Goal: Information Seeking & Learning: Learn about a topic

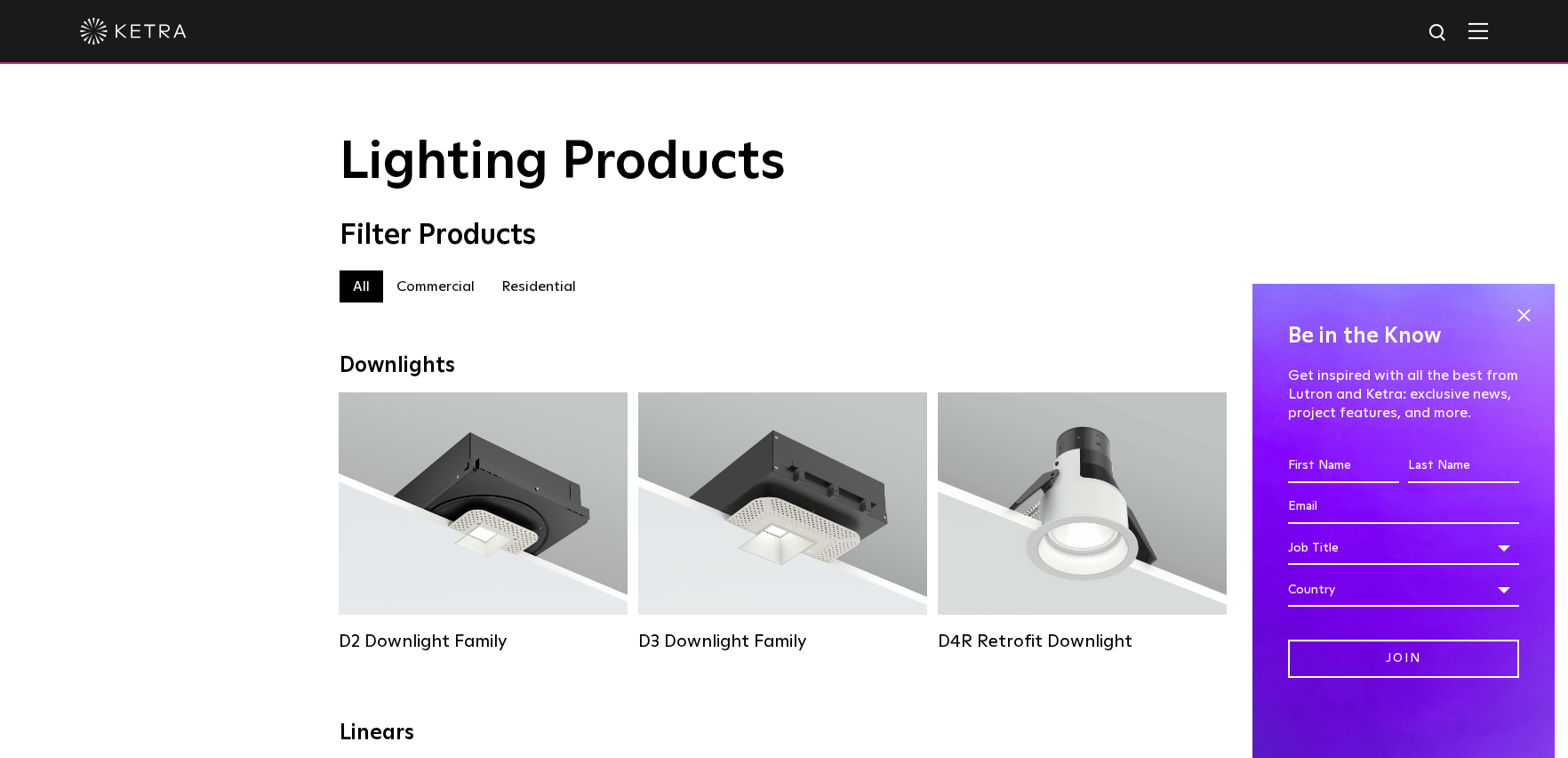
click at [1522, 302] on span at bounding box center [1523, 315] width 26 height 26
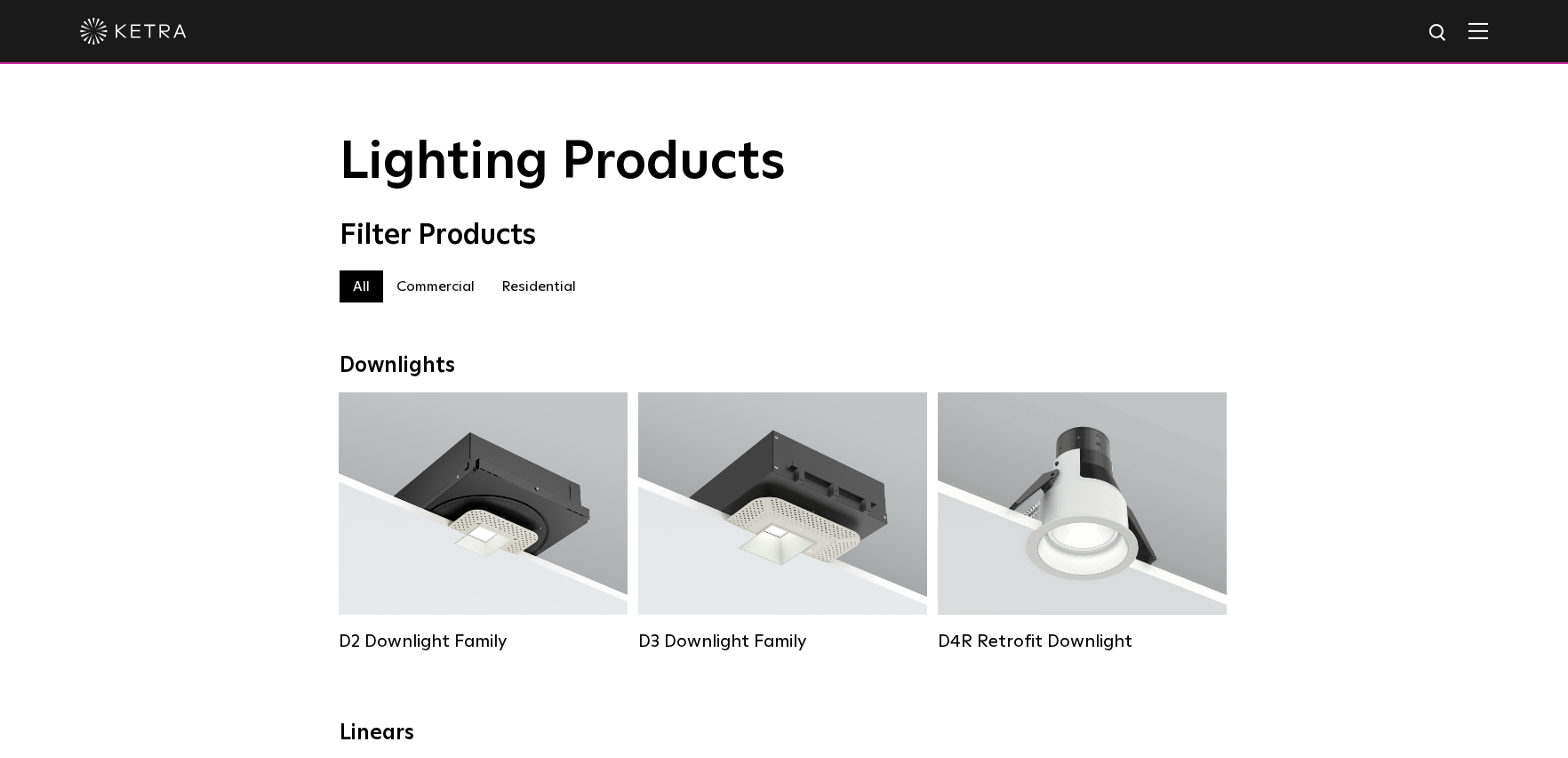
click at [1488, 27] on img at bounding box center [1478, 31] width 20 height 17
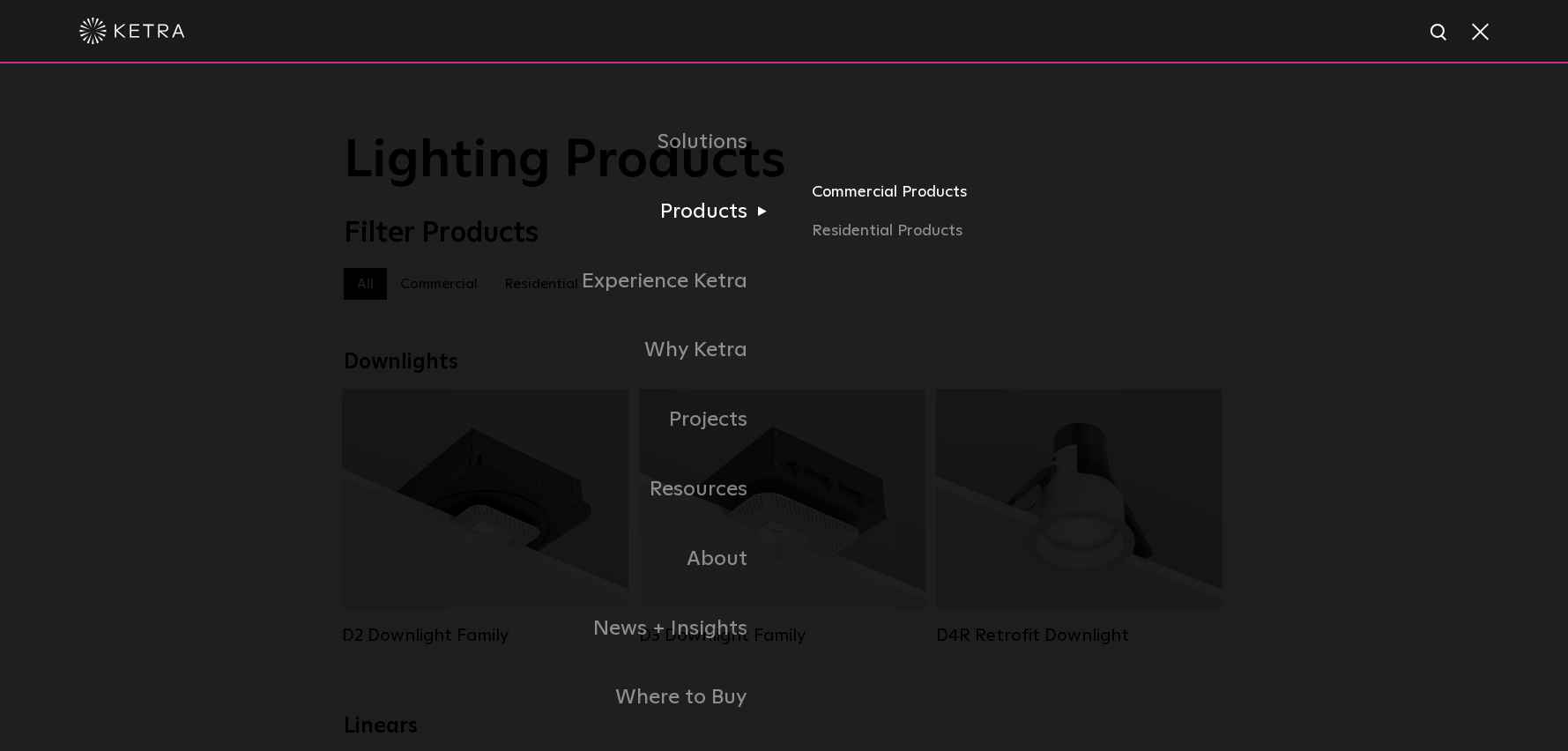
click at [893, 197] on link "Commercial Products" at bounding box center [1018, 199] width 412 height 39
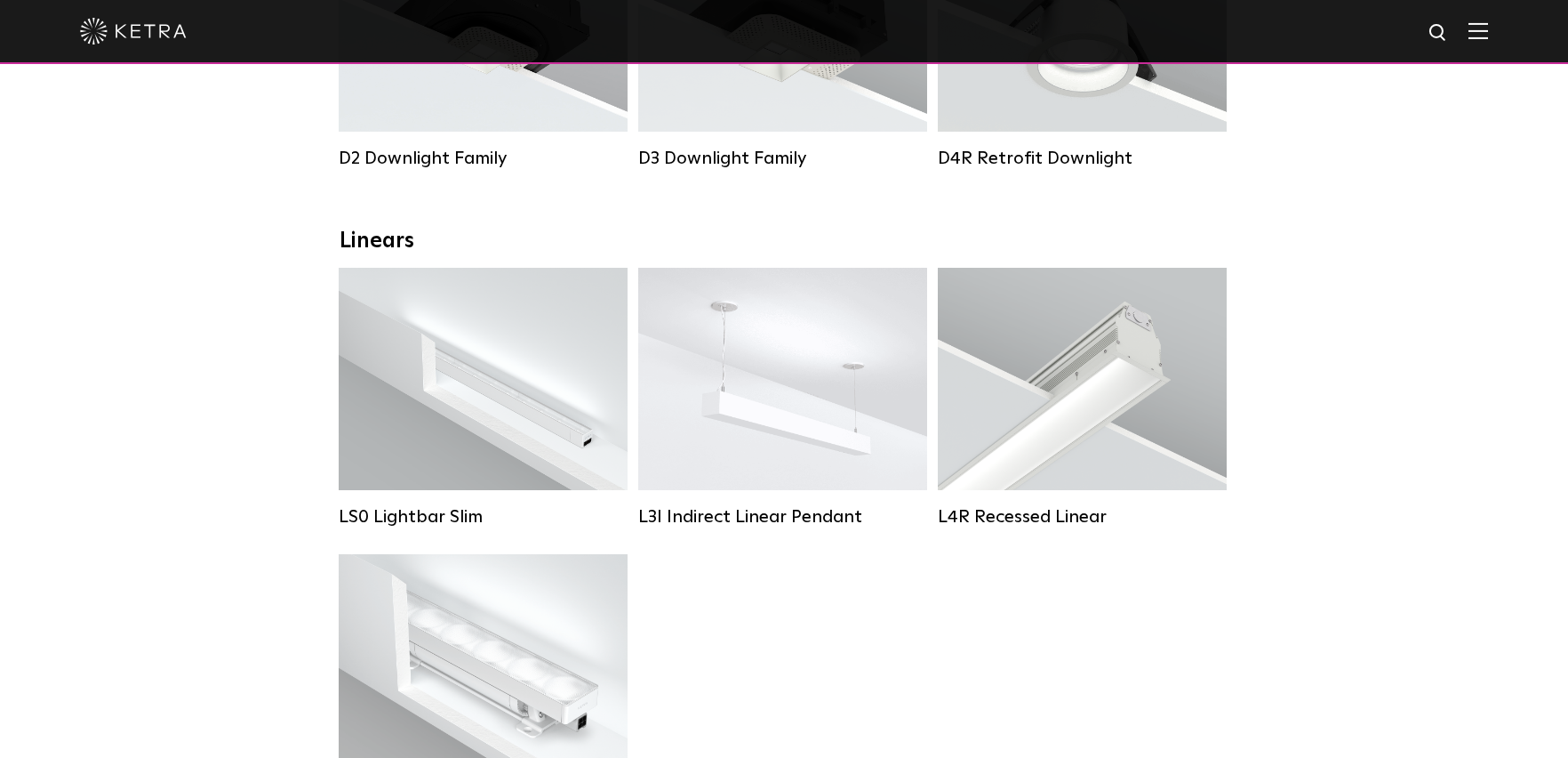
scroll to position [267, 0]
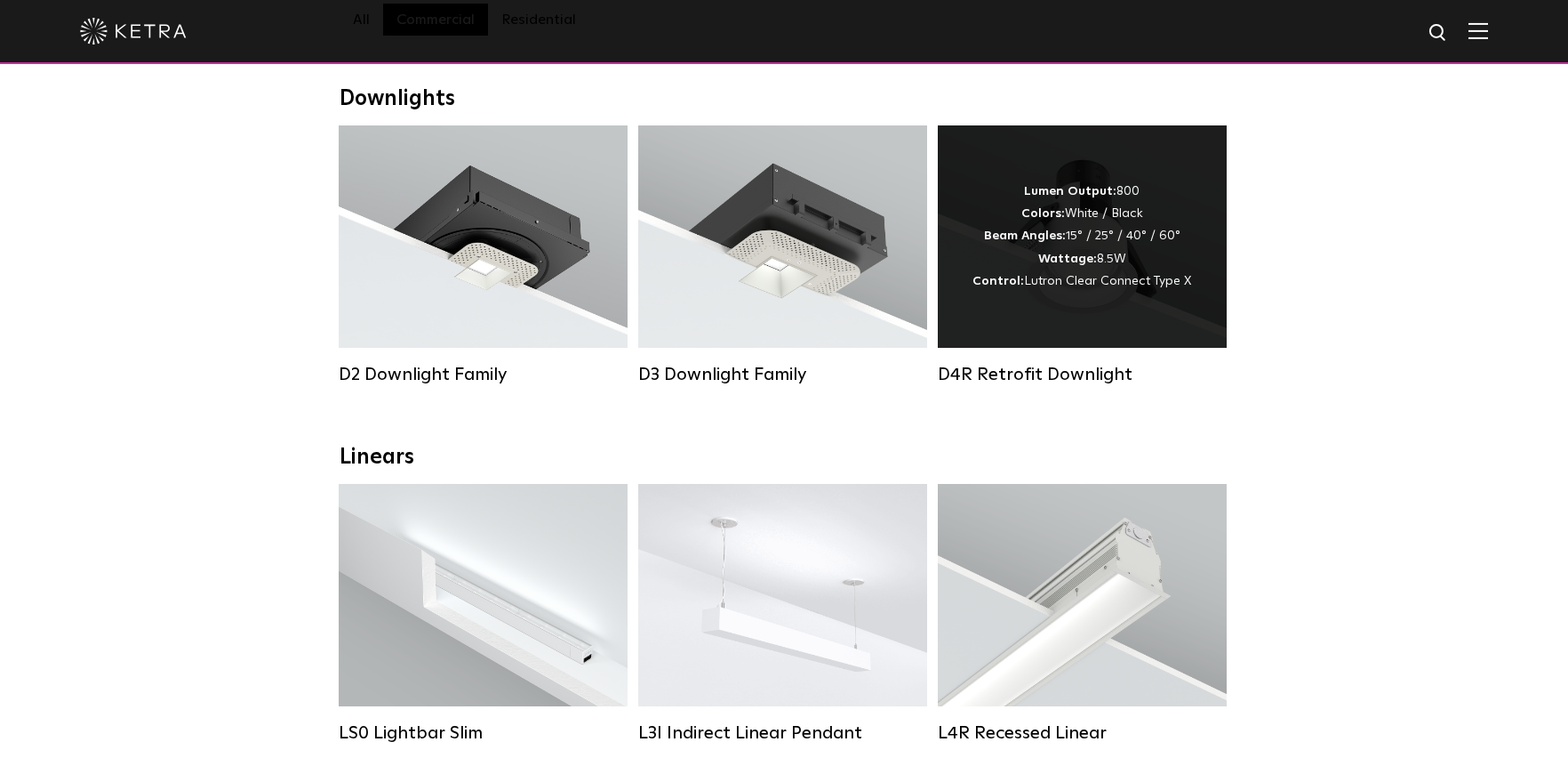
click at [1053, 385] on div "D4R Retrofit Downlight" at bounding box center [1081, 374] width 289 height 22
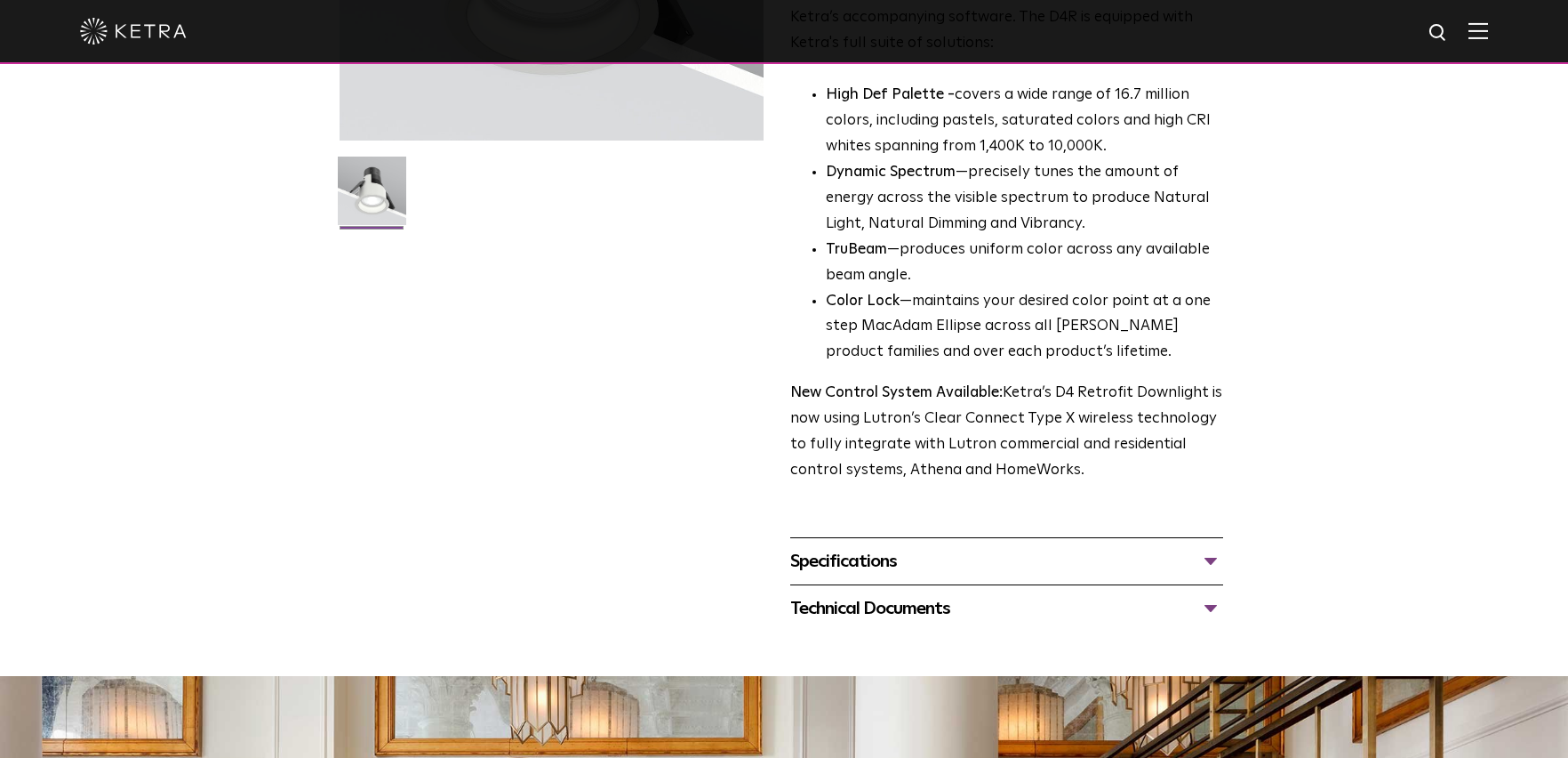
scroll to position [445, 0]
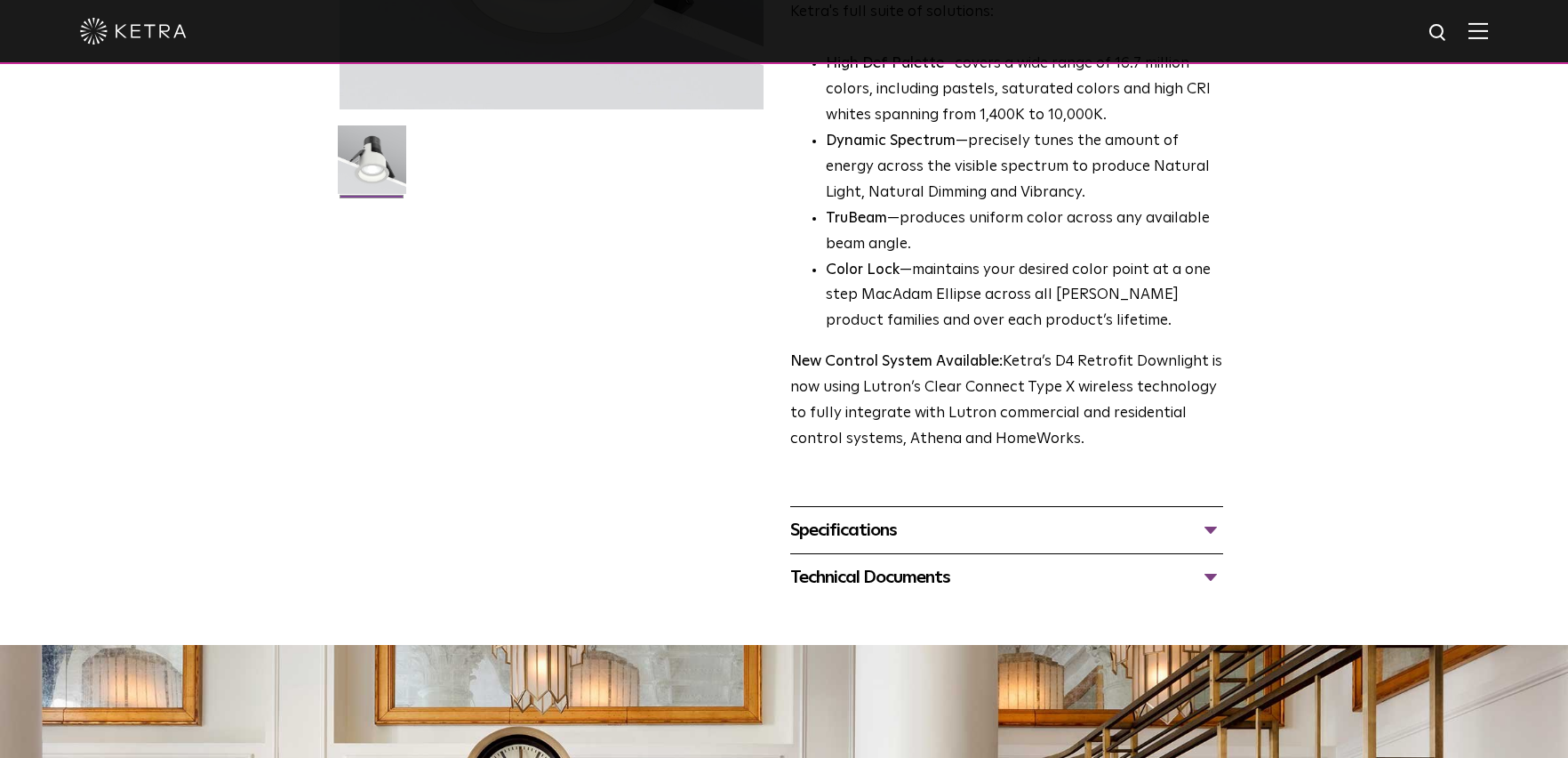
click at [838, 546] on div "Specifications LUMEN OUTPUTS 800 Beam Angles 15, 25, 40, 60, 90 CONTROL Lutron …" at bounding box center [1007, 529] width 432 height 47
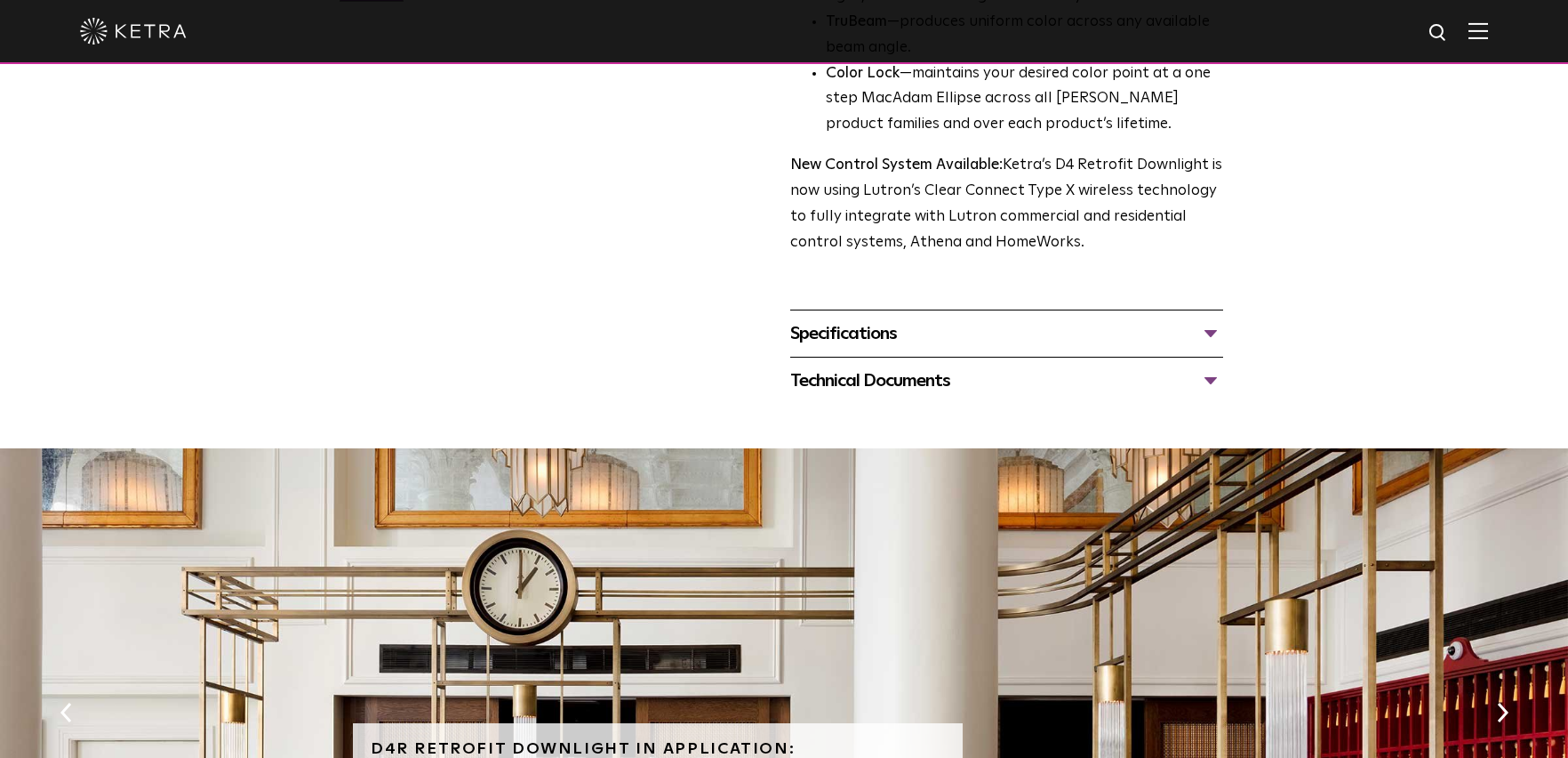
scroll to position [711, 0]
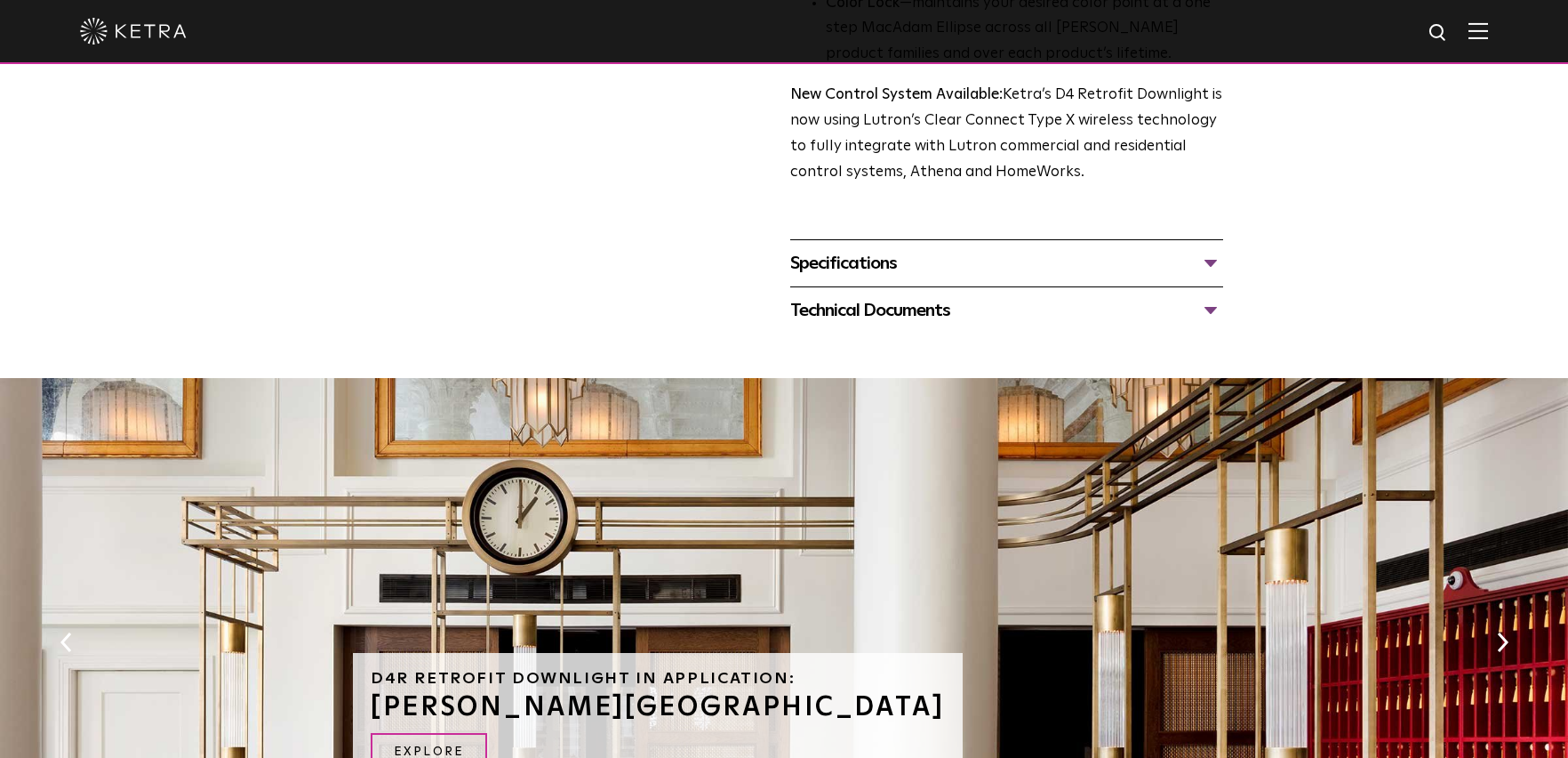
click at [1205, 267] on div "Specifications" at bounding box center [1007, 263] width 432 height 28
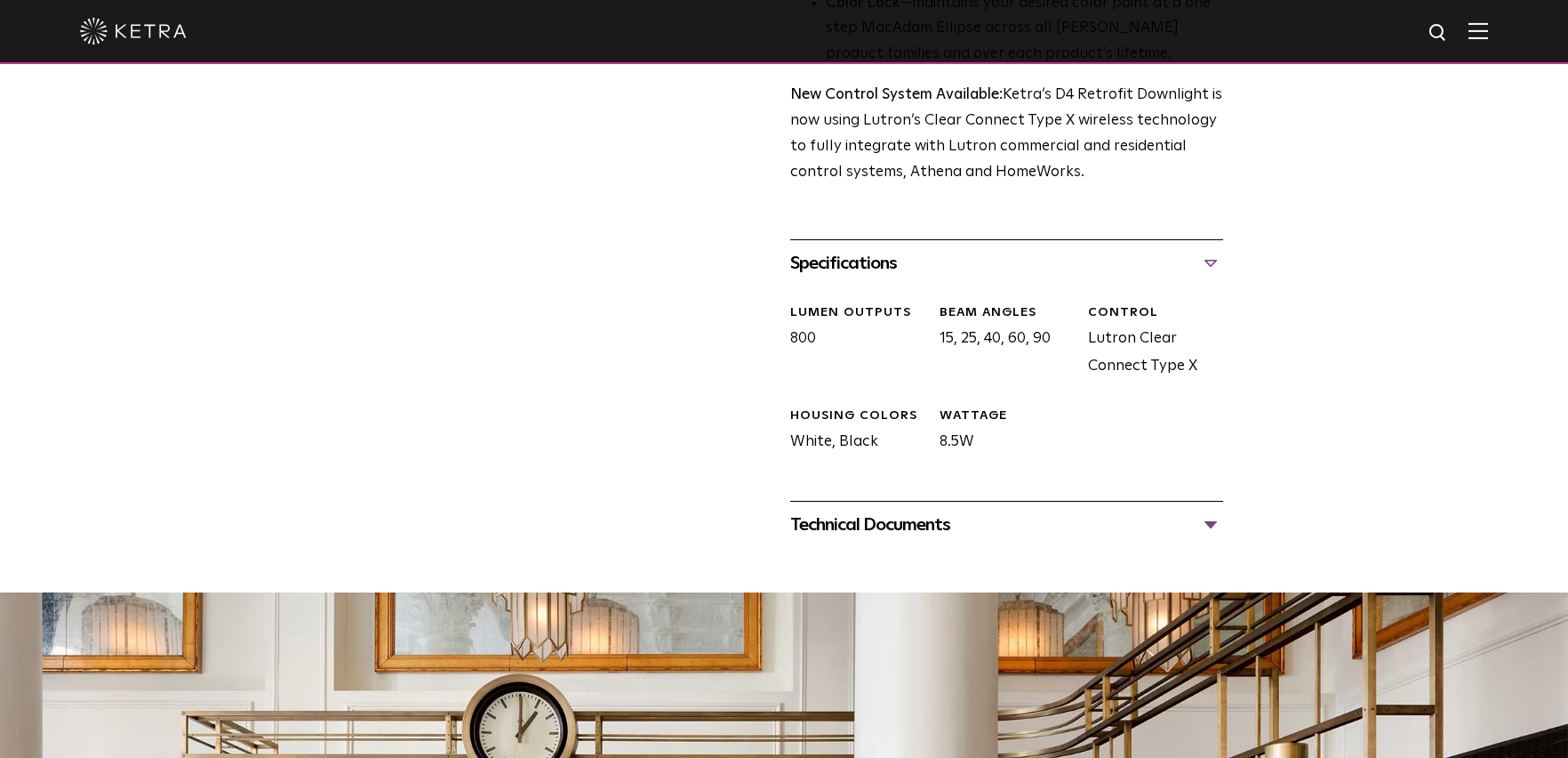
click at [1214, 523] on div "Technical Documents" at bounding box center [1007, 525] width 432 height 28
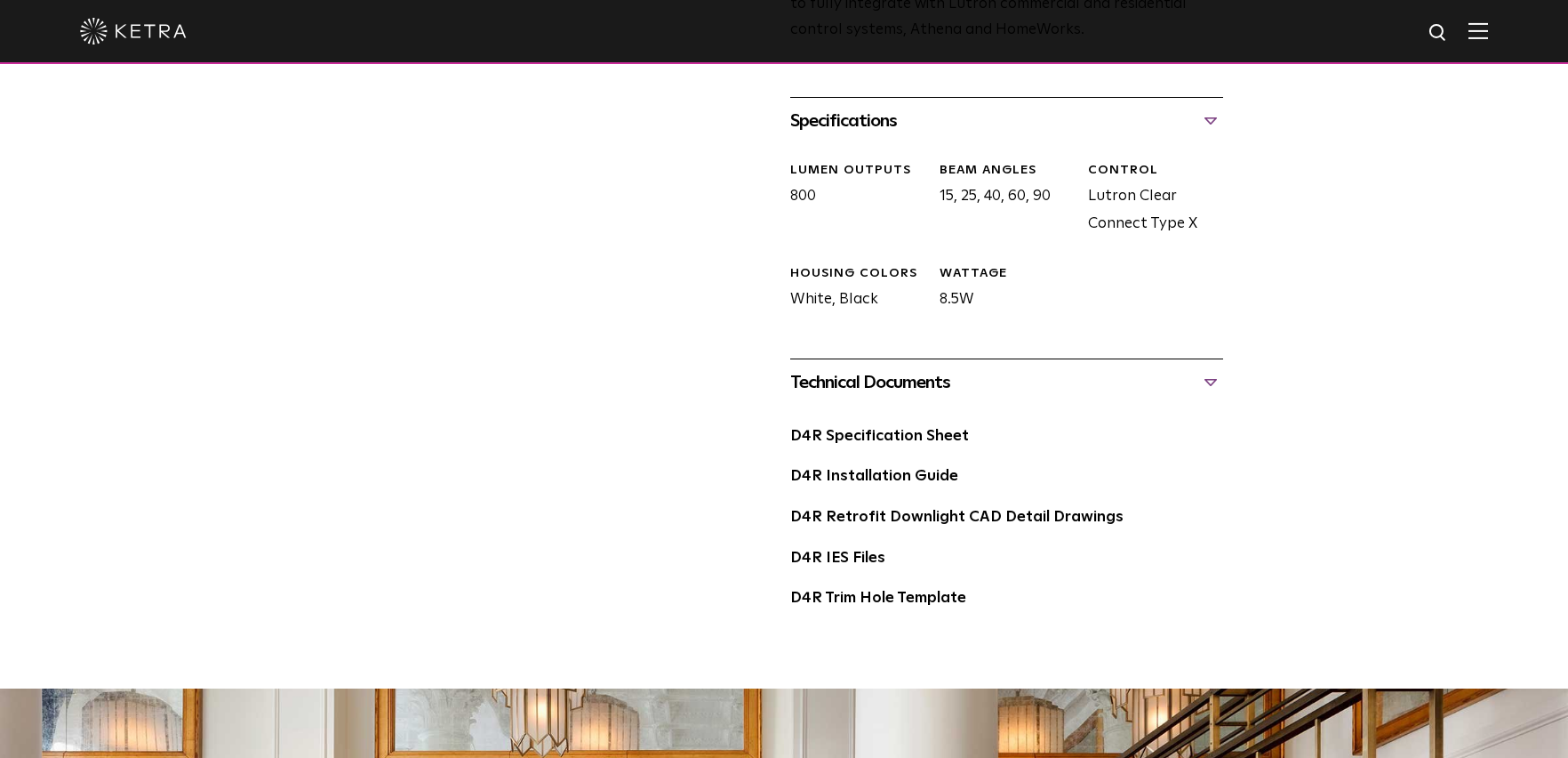
scroll to position [889, 0]
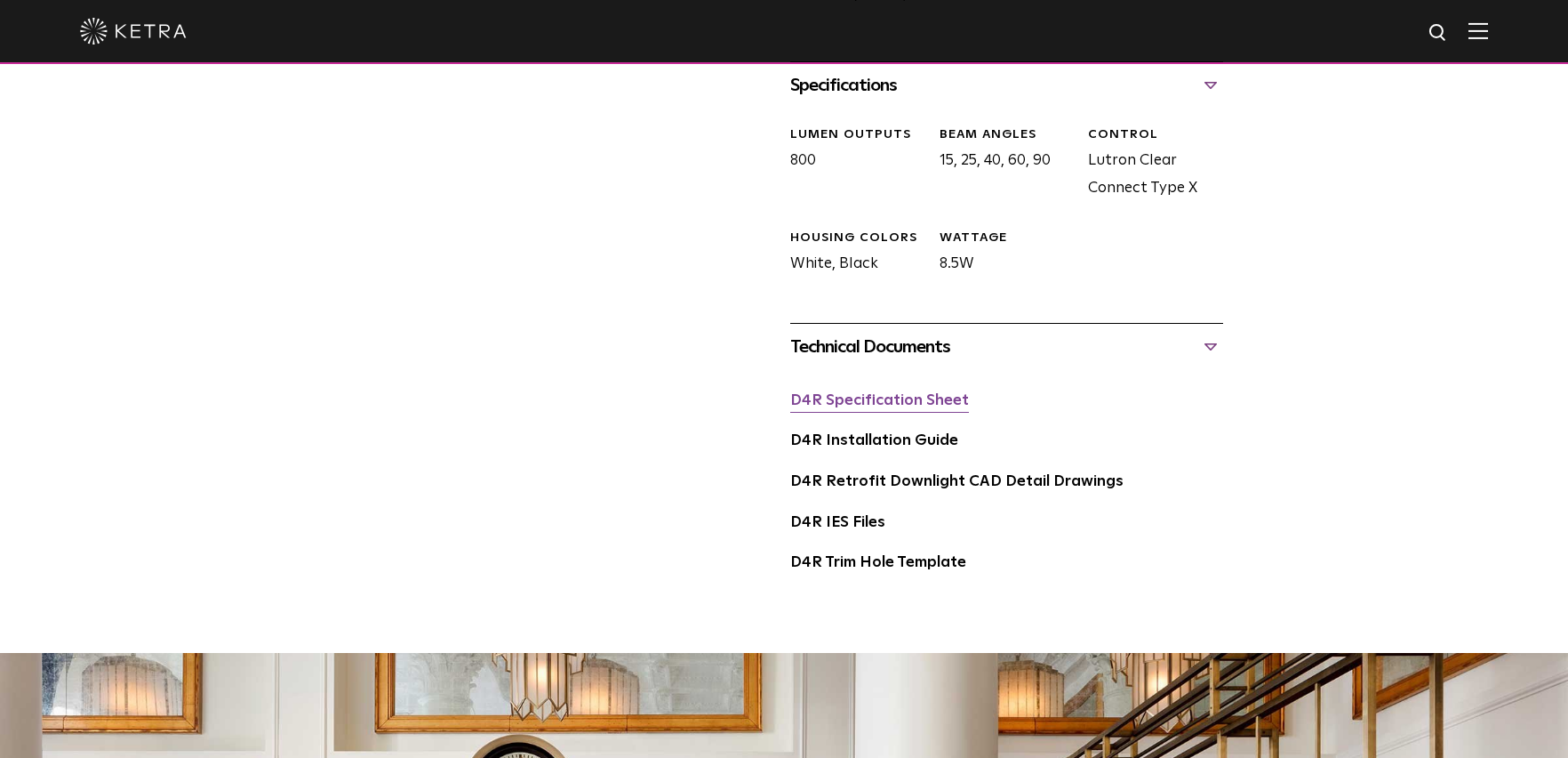
click at [886, 404] on link "D4R Specification Sheet" at bounding box center [880, 401] width 179 height 15
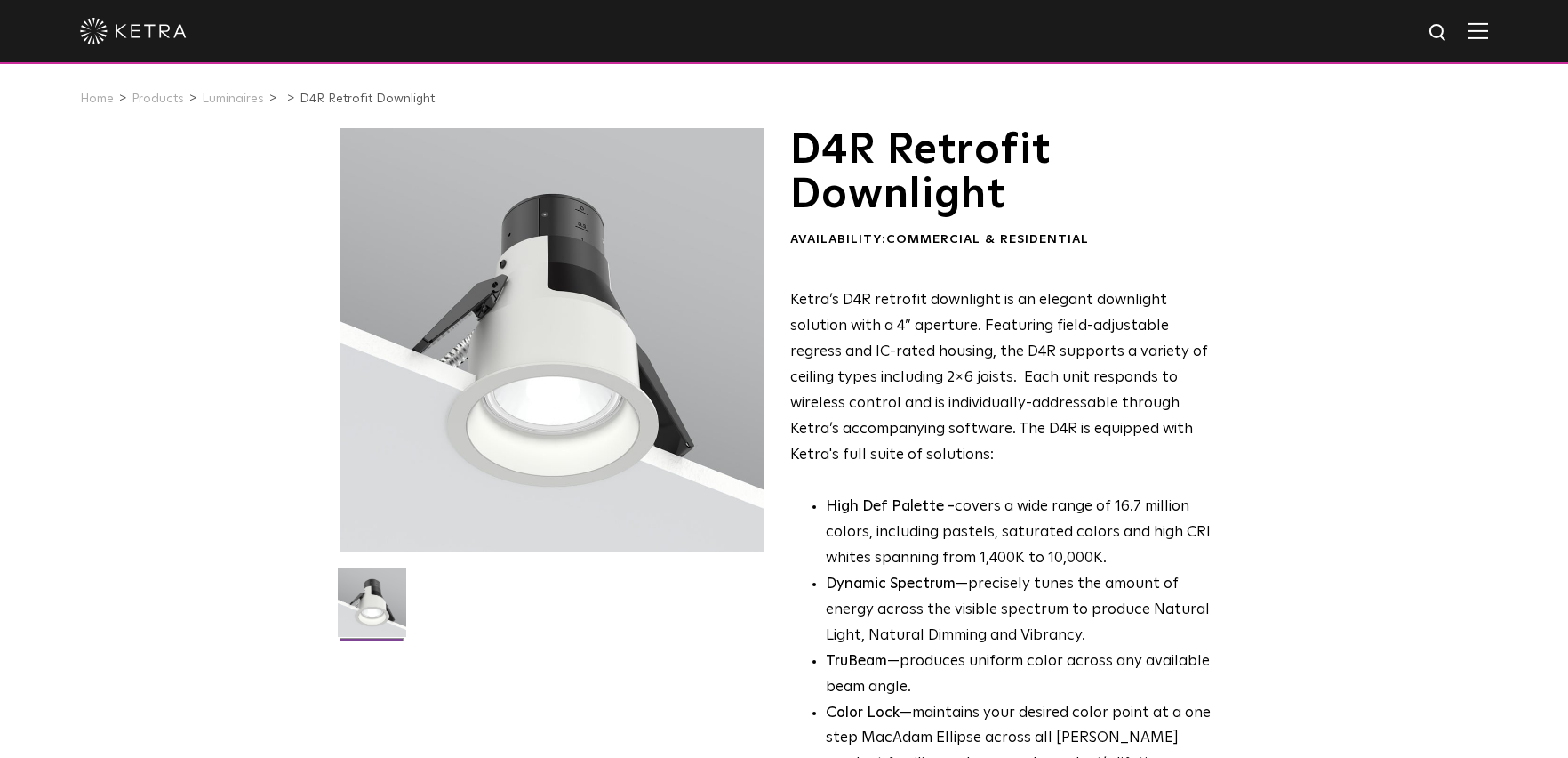
scroll to position [0, 0]
